Goal: Find specific fact: Find specific fact

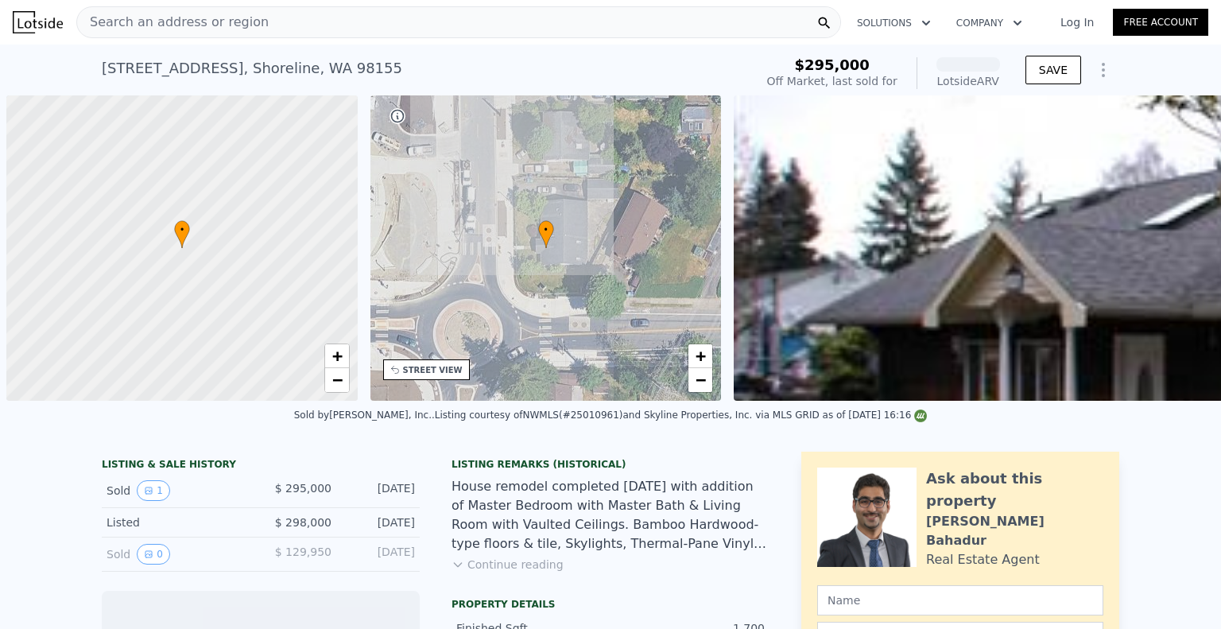
scroll to position [0, 6]
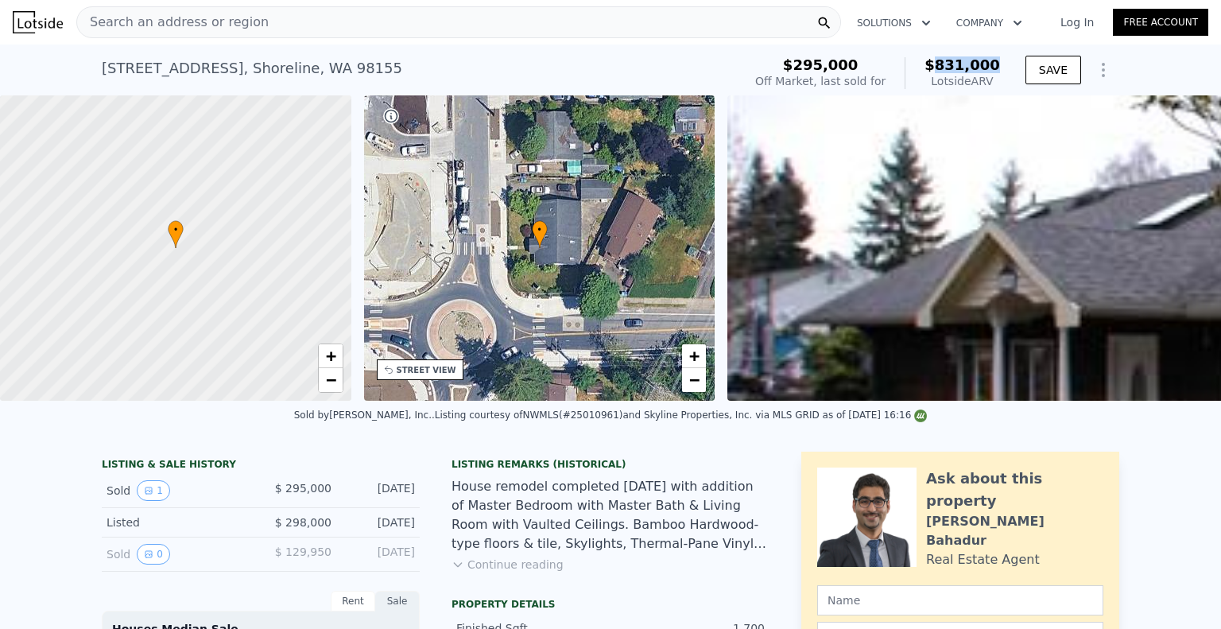
drag, startPoint x: 944, startPoint y: 66, endPoint x: 995, endPoint y: 60, distance: 51.3
click at [995, 60] on span "$831,000" at bounding box center [961, 64] width 75 height 17
copy span "831,000"
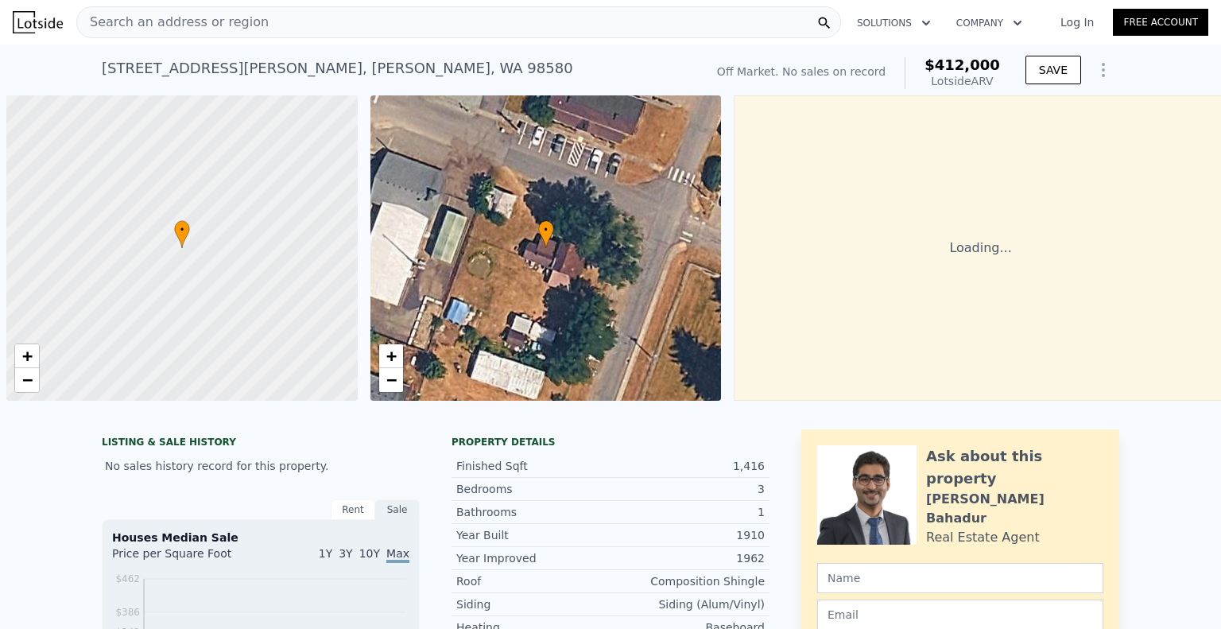
scroll to position [0, 6]
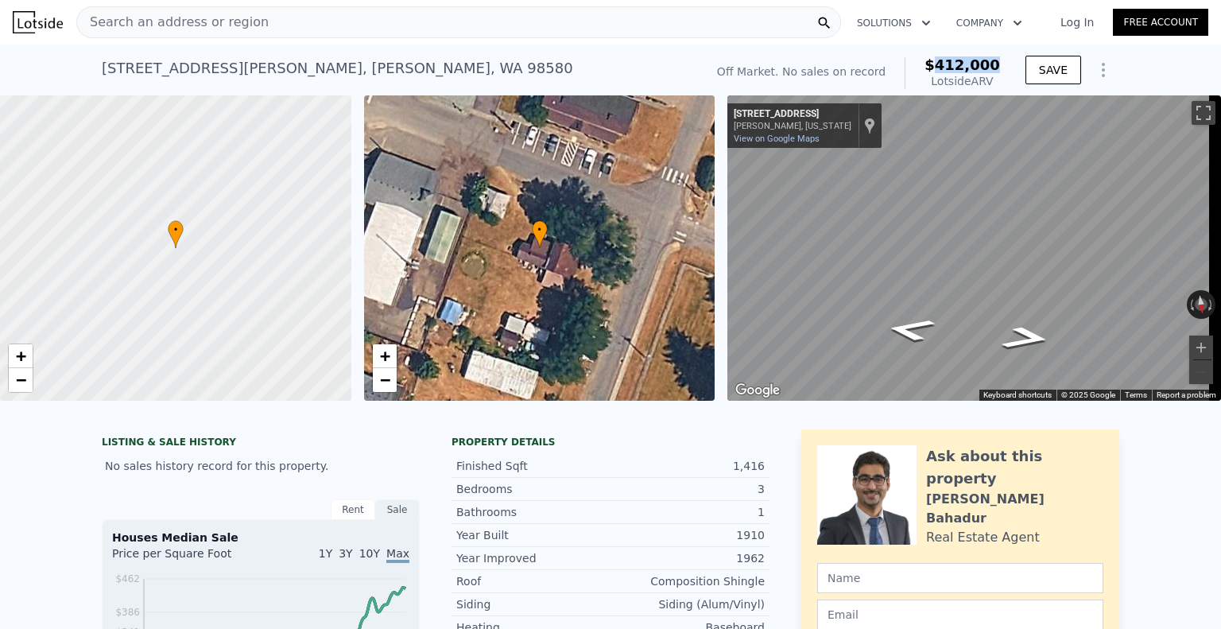
drag, startPoint x: 946, startPoint y: 69, endPoint x: 995, endPoint y: 64, distance: 48.7
click at [995, 64] on span "$412,000" at bounding box center [961, 64] width 75 height 17
copy span "412,000"
